Goal: Information Seeking & Learning: Learn about a topic

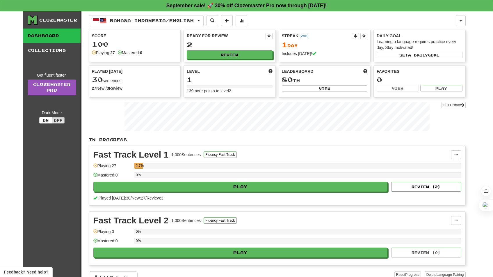
click at [47, 33] on link "Dashboard" at bounding box center [51, 36] width 57 height 15
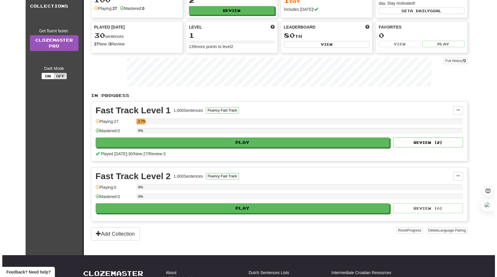
scroll to position [42, 0]
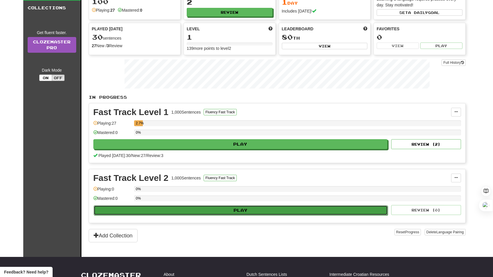
click at [196, 212] on button "Play" at bounding box center [241, 210] width 294 height 10
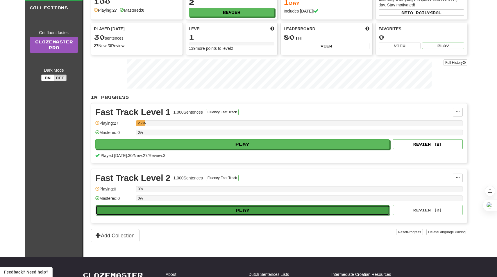
select select "**"
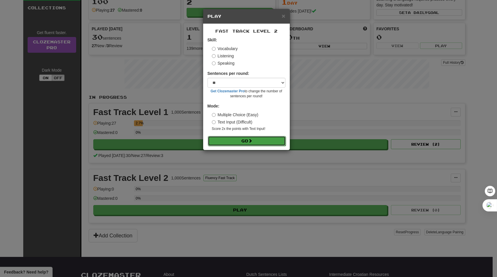
click at [233, 139] on button "Go" at bounding box center [247, 141] width 78 height 10
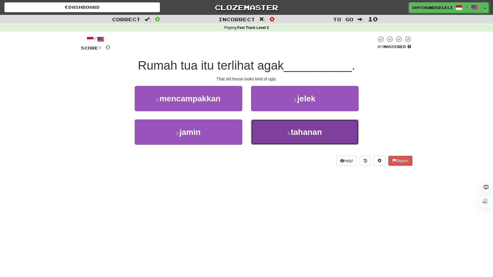
click at [285, 133] on button "4 . tahanan" at bounding box center [305, 131] width 108 height 25
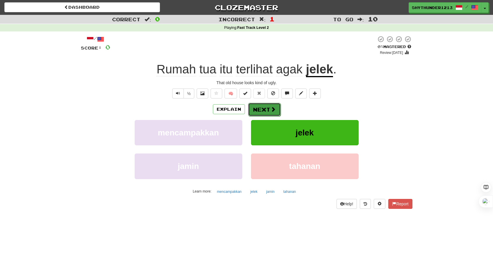
click at [266, 106] on button "Next" at bounding box center [264, 109] width 33 height 13
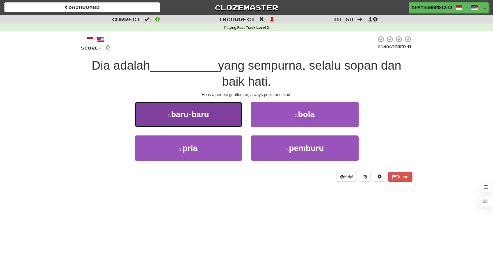
click at [205, 117] on span "baru-baru" at bounding box center [190, 114] width 38 height 9
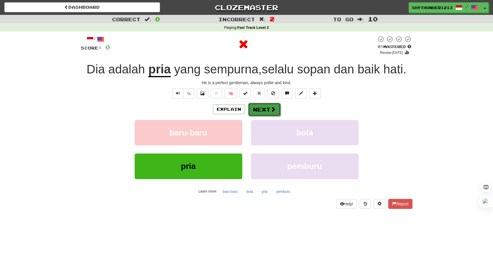
click at [260, 108] on button "Next" at bounding box center [264, 109] width 33 height 13
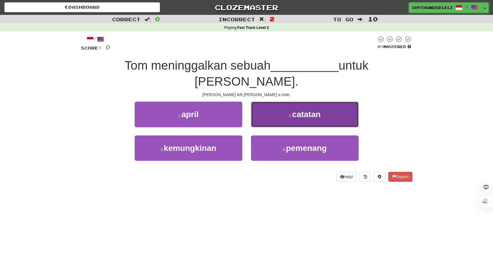
click at [275, 102] on button "2 . catatan" at bounding box center [305, 114] width 108 height 25
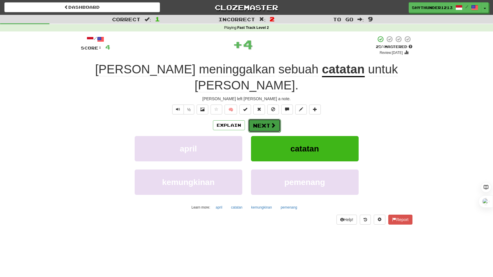
click at [262, 119] on button "Next" at bounding box center [264, 125] width 33 height 13
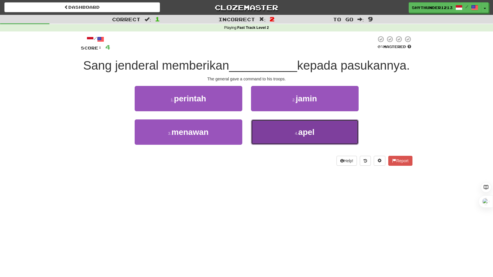
click at [282, 129] on button "4 . apel" at bounding box center [305, 131] width 108 height 25
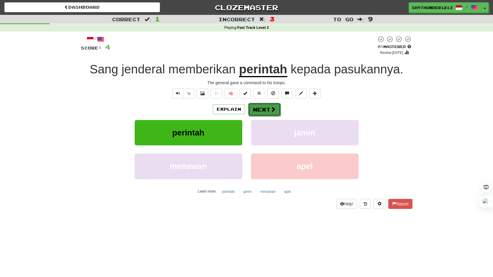
click at [258, 109] on button "Next" at bounding box center [264, 109] width 33 height 13
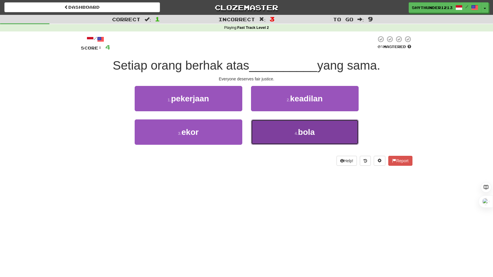
click at [285, 130] on button "4 . bola" at bounding box center [305, 131] width 108 height 25
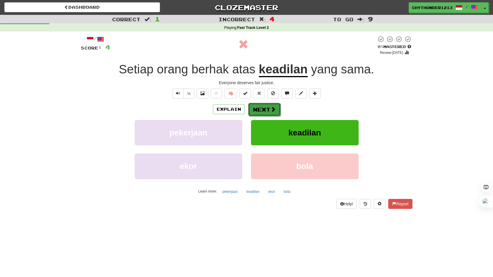
click at [259, 107] on button "Next" at bounding box center [264, 109] width 33 height 13
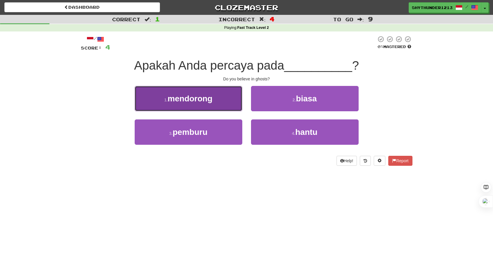
click at [211, 103] on span "mendorong" at bounding box center [190, 98] width 45 height 9
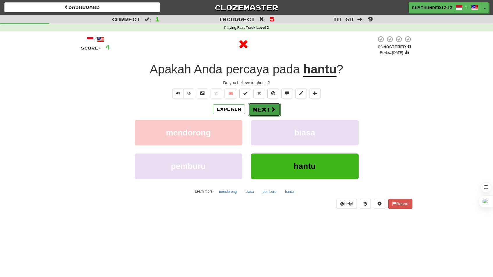
click at [271, 116] on button "Next" at bounding box center [264, 109] width 33 height 13
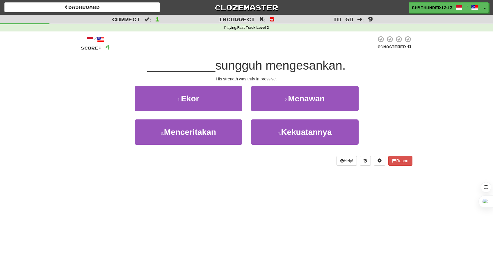
click at [271, 116] on div "2 . Menawan" at bounding box center [305, 102] width 116 height 33
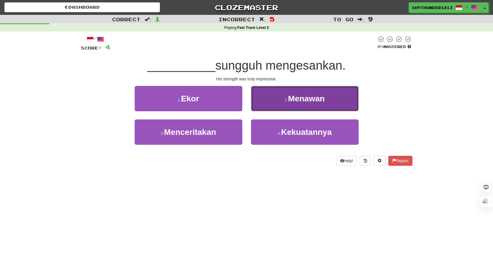
click at [296, 100] on span "Menawan" at bounding box center [306, 98] width 37 height 9
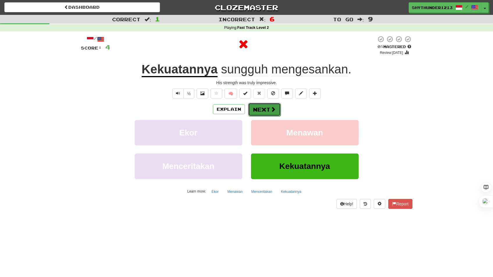
click at [249, 109] on button "Next" at bounding box center [264, 109] width 33 height 13
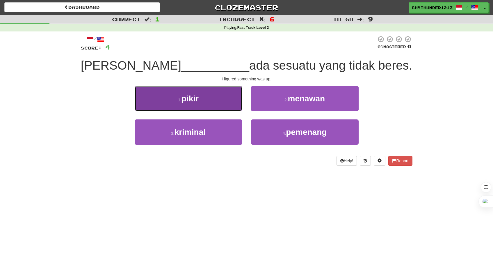
click at [193, 97] on span "pikir" at bounding box center [190, 98] width 17 height 9
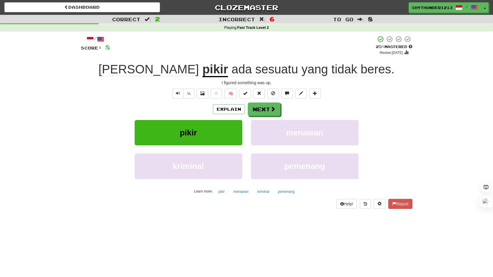
click at [246, 109] on div "Explain Next" at bounding box center [247, 108] width 332 height 13
click at [262, 106] on button "Next" at bounding box center [264, 109] width 33 height 13
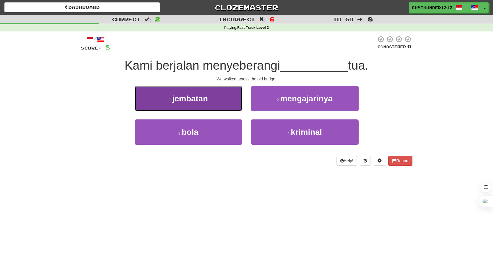
click at [218, 94] on button "1 . jembatan" at bounding box center [189, 98] width 108 height 25
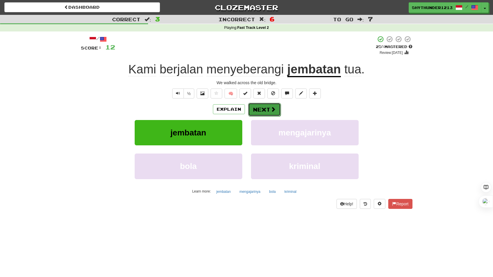
click at [265, 108] on button "Next" at bounding box center [264, 109] width 33 height 13
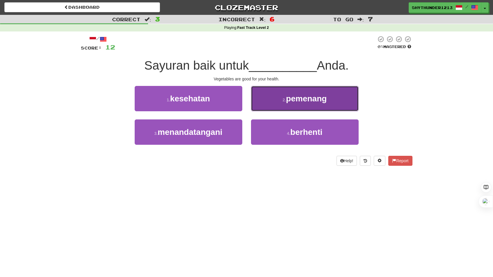
click at [274, 104] on button "2 . pemenang" at bounding box center [305, 98] width 108 height 25
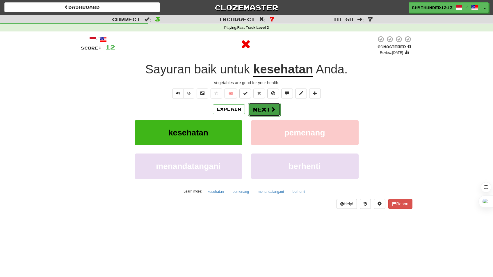
click at [267, 107] on button "Next" at bounding box center [264, 109] width 33 height 13
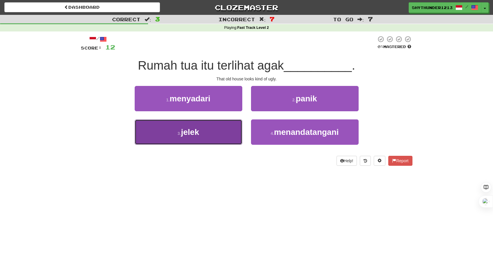
click at [205, 141] on button "3 . jelek" at bounding box center [189, 131] width 108 height 25
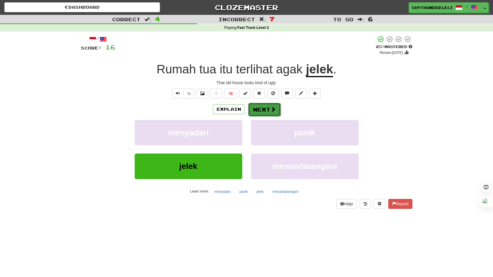
click at [255, 115] on button "Next" at bounding box center [264, 109] width 33 height 13
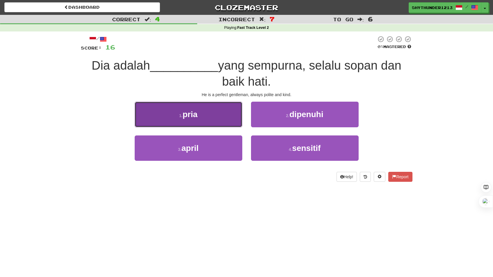
click at [211, 109] on button "1 . pria" at bounding box center [189, 114] width 108 height 25
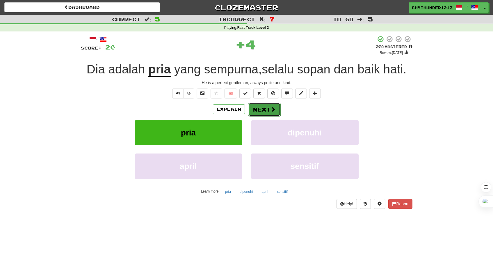
click at [261, 112] on button "Next" at bounding box center [264, 109] width 33 height 13
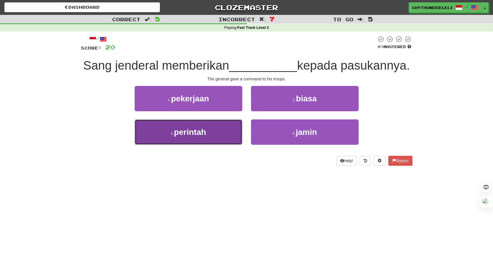
click at [207, 128] on button "3 . perintah" at bounding box center [189, 131] width 108 height 25
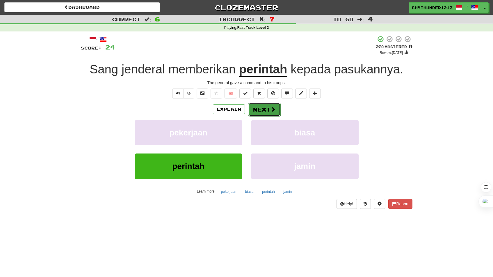
click at [260, 105] on button "Next" at bounding box center [264, 109] width 33 height 13
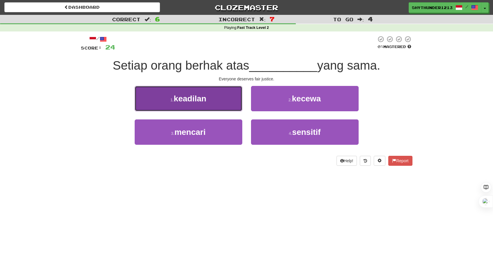
click at [216, 100] on button "1 . keadilan" at bounding box center [189, 98] width 108 height 25
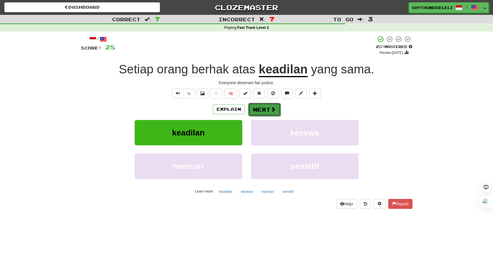
click at [260, 112] on button "Next" at bounding box center [264, 109] width 33 height 13
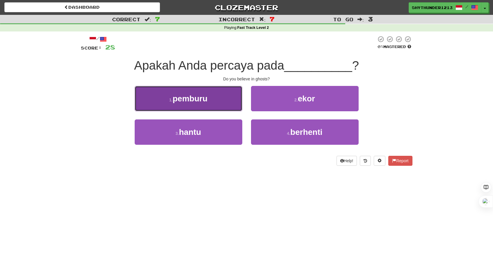
click at [216, 101] on button "1 . pemburu" at bounding box center [189, 98] width 108 height 25
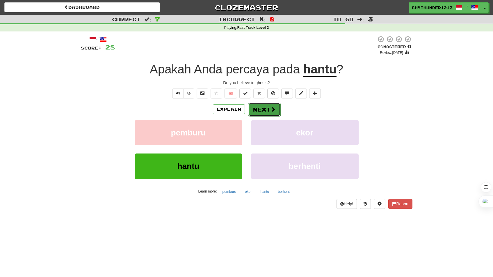
click at [266, 109] on button "Next" at bounding box center [264, 109] width 33 height 13
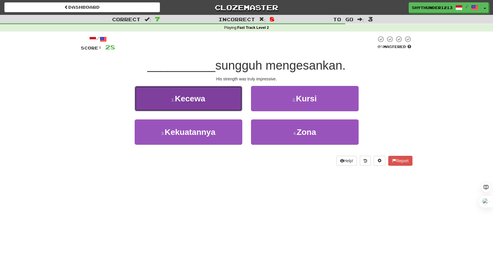
click at [223, 100] on button "1 . [GEOGRAPHIC_DATA]" at bounding box center [189, 98] width 108 height 25
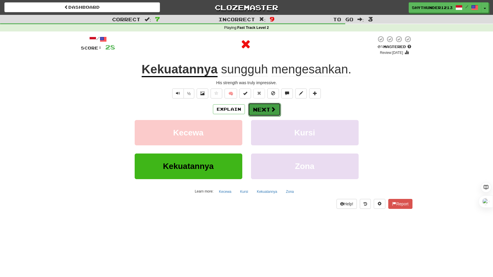
click at [262, 111] on button "Next" at bounding box center [264, 109] width 33 height 13
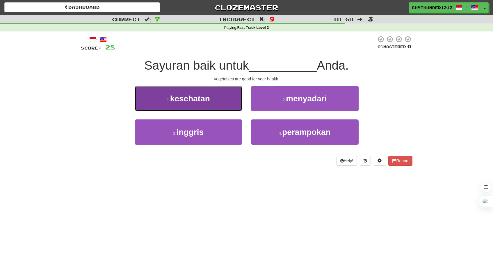
click at [213, 102] on button "1 . kesehatan" at bounding box center [189, 98] width 108 height 25
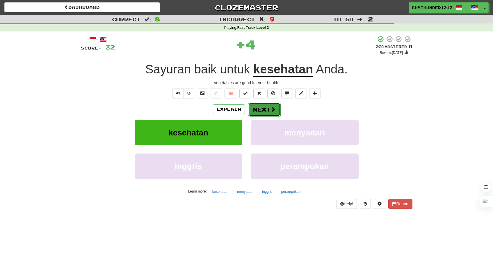
click at [258, 109] on button "Next" at bounding box center [264, 109] width 33 height 13
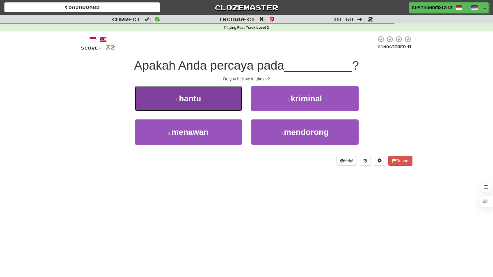
click at [224, 101] on button "1 . hantu" at bounding box center [189, 98] width 108 height 25
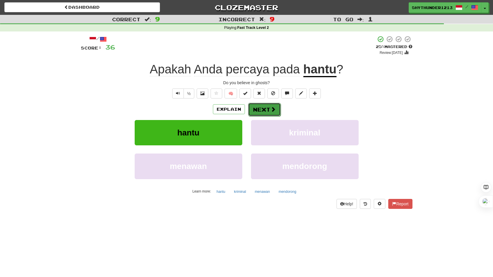
click at [264, 111] on button "Next" at bounding box center [264, 109] width 33 height 13
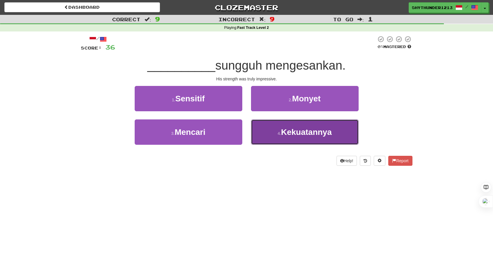
click at [286, 137] on button "4 . Kekuatannya" at bounding box center [305, 131] width 108 height 25
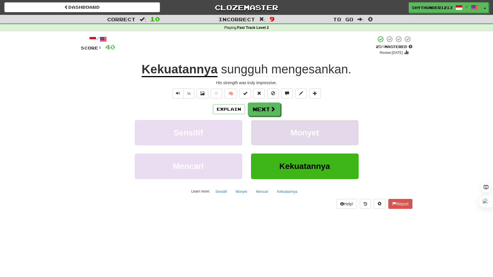
click at [285, 136] on button "Monyet" at bounding box center [305, 132] width 108 height 25
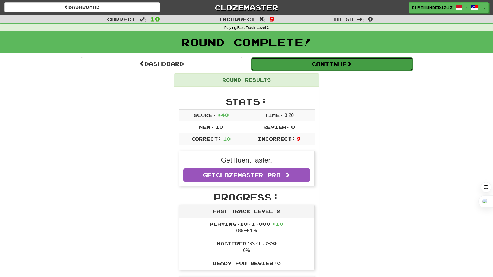
click at [268, 68] on button "Continue" at bounding box center [331, 63] width 161 height 13
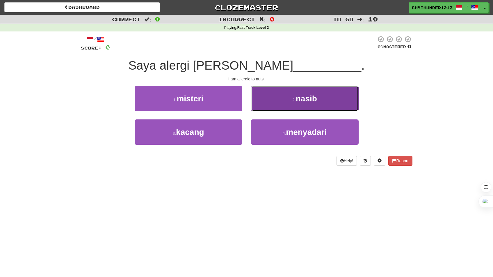
click at [282, 104] on button "2 . nasib" at bounding box center [305, 98] width 108 height 25
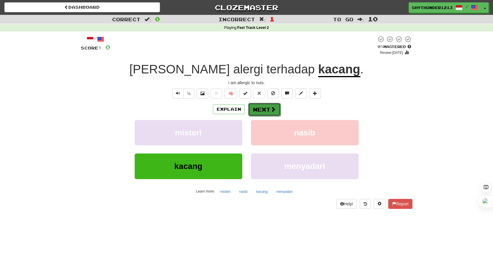
click at [265, 107] on button "Next" at bounding box center [264, 109] width 33 height 13
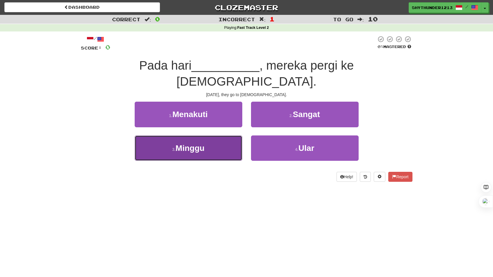
click at [214, 135] on button "3 . [GEOGRAPHIC_DATA]" at bounding box center [189, 147] width 108 height 25
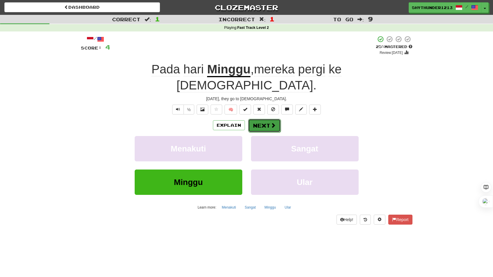
click at [255, 119] on button "Next" at bounding box center [264, 125] width 33 height 13
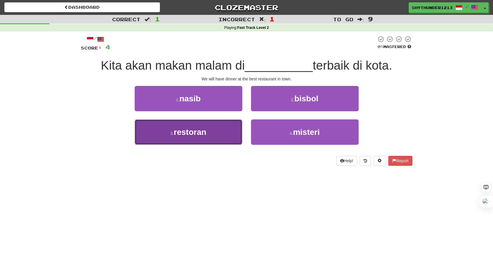
click at [205, 132] on span "restoran" at bounding box center [190, 131] width 33 height 9
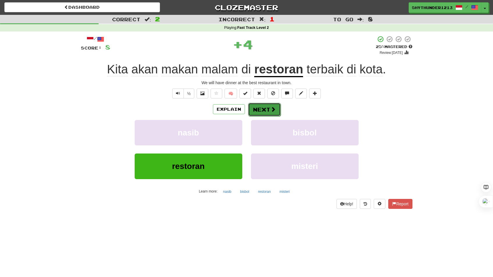
click at [256, 111] on button "Next" at bounding box center [264, 109] width 33 height 13
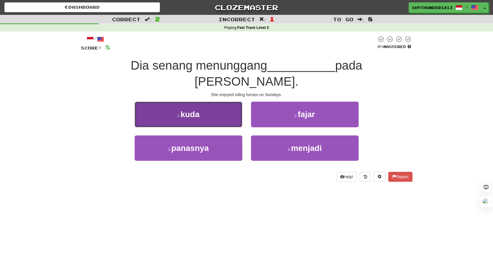
click at [212, 102] on button "1 . kuda" at bounding box center [189, 114] width 108 height 25
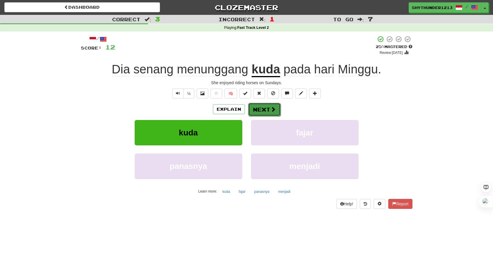
click at [259, 109] on button "Next" at bounding box center [264, 109] width 33 height 13
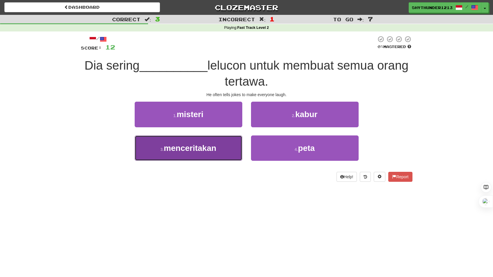
click at [206, 144] on span "menceritakan" at bounding box center [190, 147] width 53 height 9
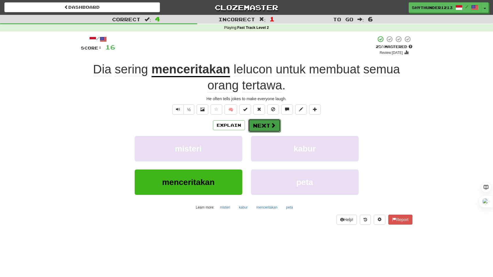
click at [258, 125] on button "Next" at bounding box center [264, 125] width 33 height 13
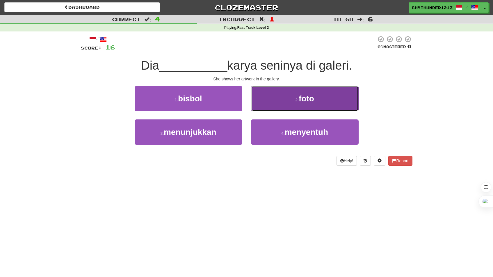
click at [290, 102] on button "2 . foto" at bounding box center [305, 98] width 108 height 25
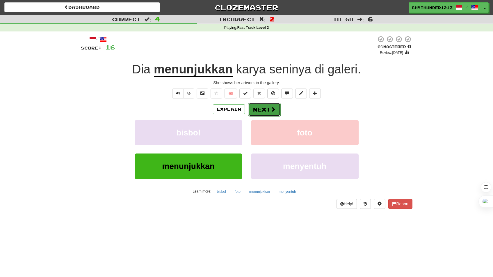
click at [257, 112] on button "Next" at bounding box center [264, 109] width 33 height 13
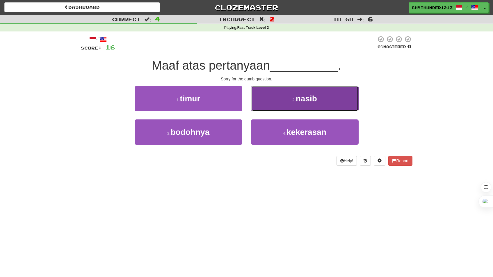
click at [287, 102] on button "2 . nasib" at bounding box center [305, 98] width 108 height 25
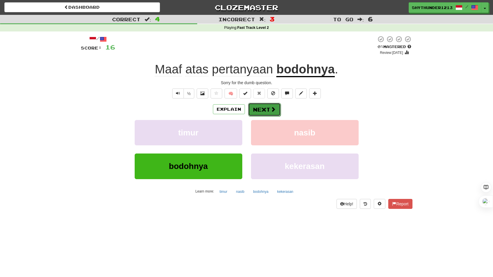
click at [258, 107] on button "Next" at bounding box center [264, 109] width 33 height 13
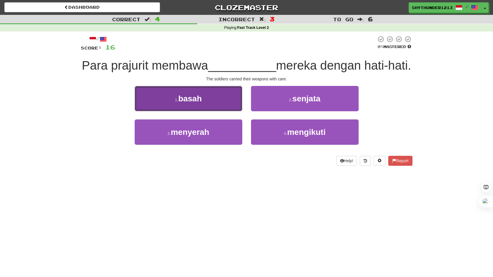
click at [206, 102] on button "1 . basah" at bounding box center [189, 98] width 108 height 25
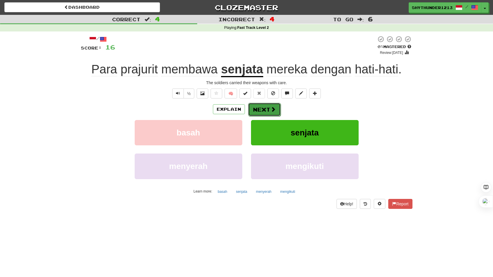
click at [264, 108] on button "Next" at bounding box center [264, 109] width 33 height 13
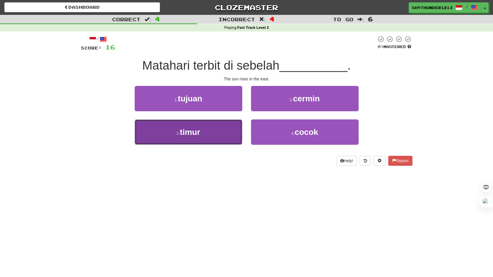
click at [212, 132] on button "3 . timur" at bounding box center [189, 131] width 108 height 25
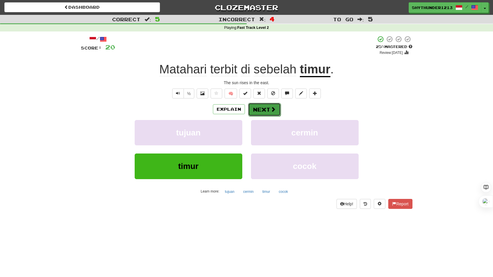
click at [265, 107] on button "Next" at bounding box center [264, 109] width 33 height 13
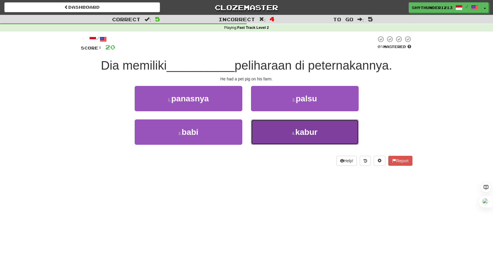
click at [299, 129] on span "kabur" at bounding box center [306, 131] width 22 height 9
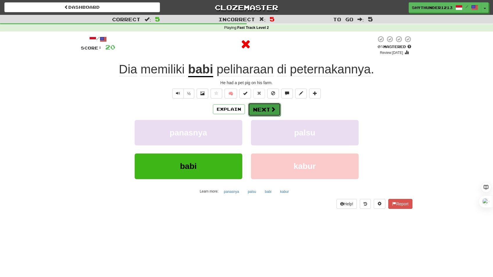
click at [268, 109] on button "Next" at bounding box center [264, 109] width 33 height 13
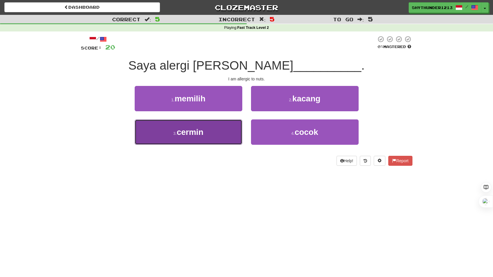
click at [207, 128] on button "3 . cermin" at bounding box center [189, 131] width 108 height 25
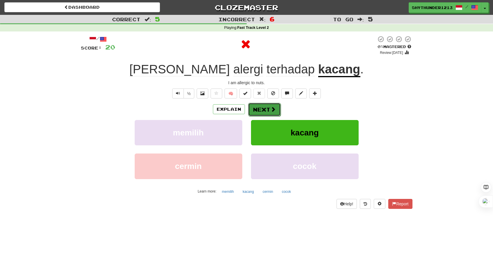
click at [266, 109] on button "Next" at bounding box center [264, 109] width 33 height 13
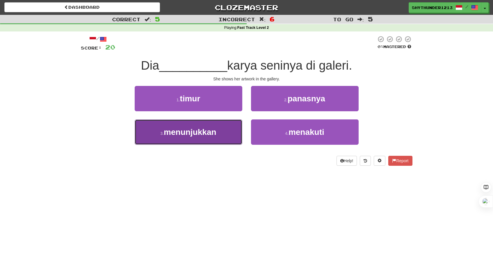
click at [211, 130] on span "menunjukkan" at bounding box center [190, 131] width 52 height 9
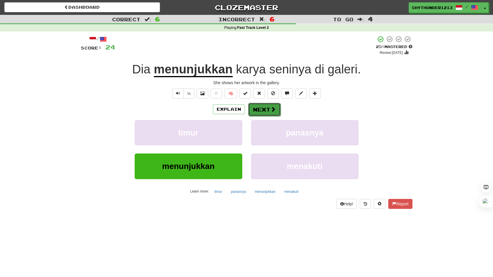
click at [258, 112] on button "Next" at bounding box center [264, 109] width 33 height 13
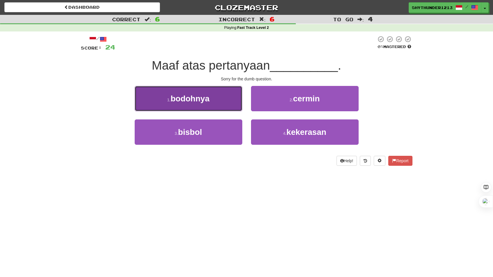
click at [208, 97] on span "bodohnya" at bounding box center [189, 98] width 39 height 9
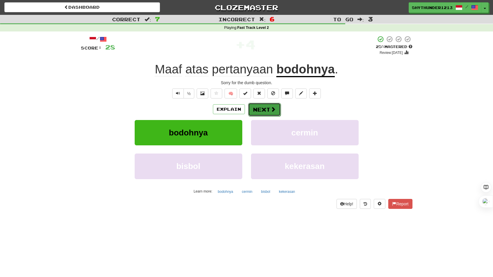
click at [254, 106] on button "Next" at bounding box center [264, 109] width 33 height 13
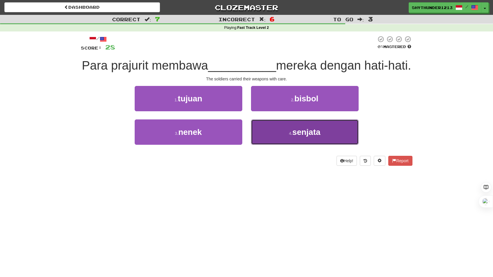
click at [294, 136] on button "4 . senjata" at bounding box center [305, 131] width 108 height 25
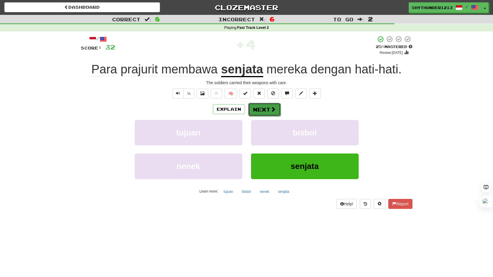
click at [267, 107] on button "Next" at bounding box center [264, 109] width 33 height 13
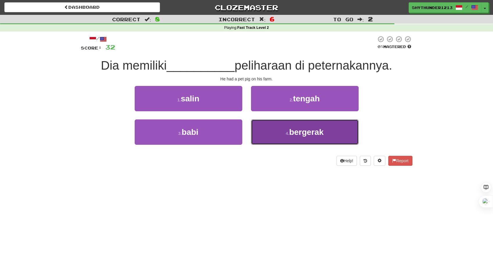
click at [283, 130] on button "4 . bergerak" at bounding box center [305, 131] width 108 height 25
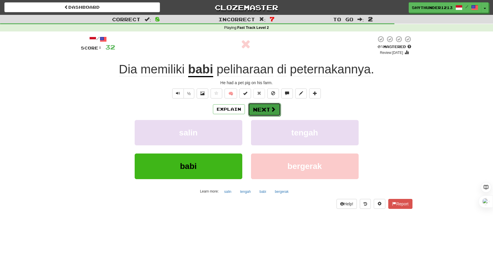
click at [259, 106] on button "Next" at bounding box center [264, 109] width 33 height 13
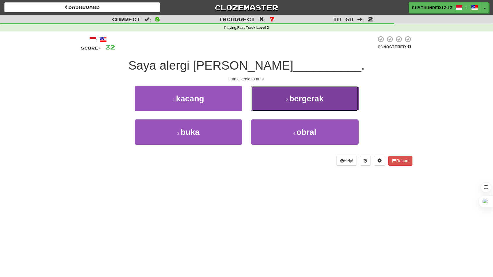
click at [284, 106] on button "2 . bergerak" at bounding box center [305, 98] width 108 height 25
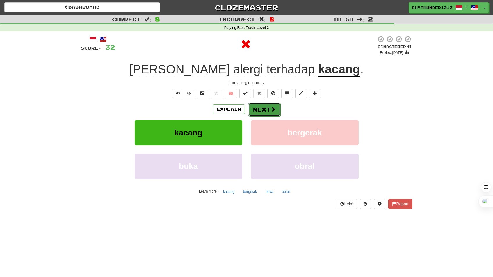
click at [258, 106] on button "Next" at bounding box center [264, 109] width 33 height 13
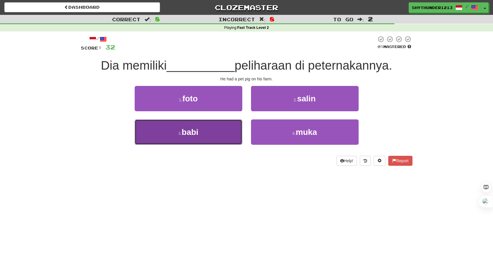
click at [207, 126] on button "3 . babi" at bounding box center [189, 131] width 108 height 25
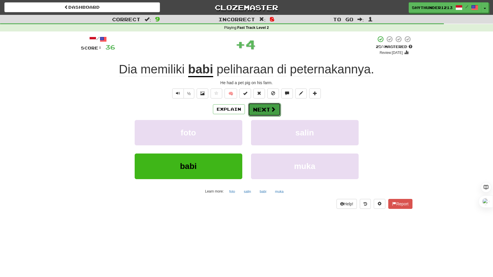
click at [263, 108] on button "Next" at bounding box center [264, 109] width 33 height 13
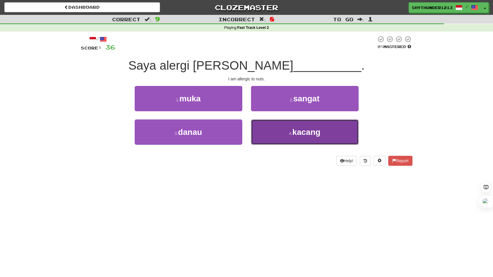
click at [271, 129] on button "4 . kacang" at bounding box center [305, 131] width 108 height 25
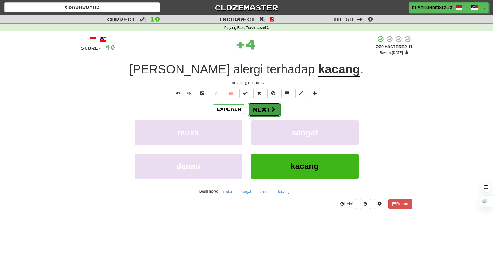
click at [261, 107] on button "Next" at bounding box center [264, 109] width 33 height 13
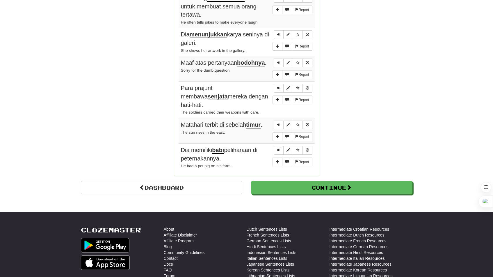
scroll to position [479, 0]
